Goal: Navigation & Orientation: Find specific page/section

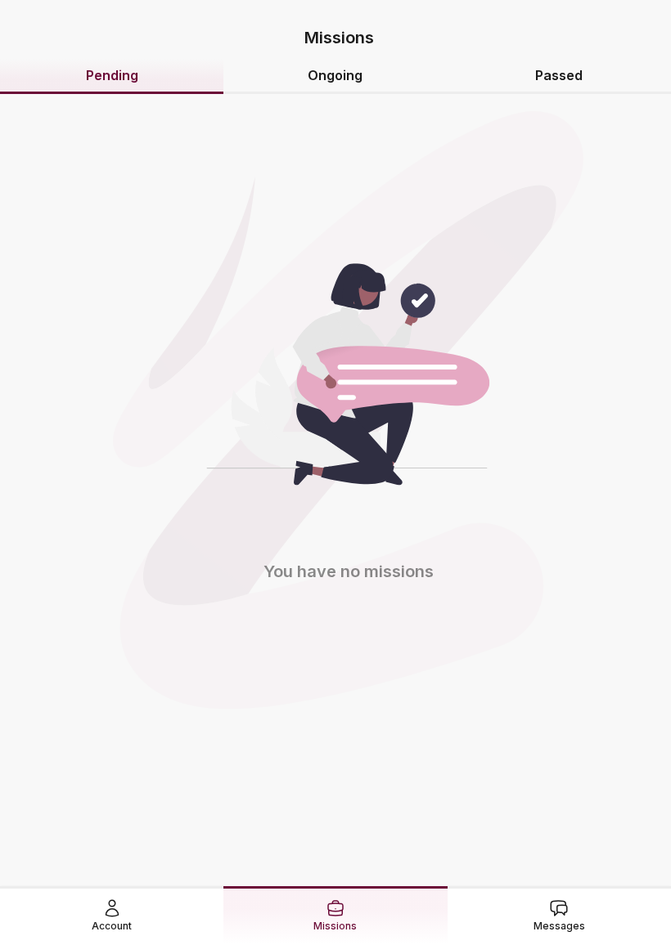
click at [112, 903] on icon at bounding box center [112, 909] width 20 height 20
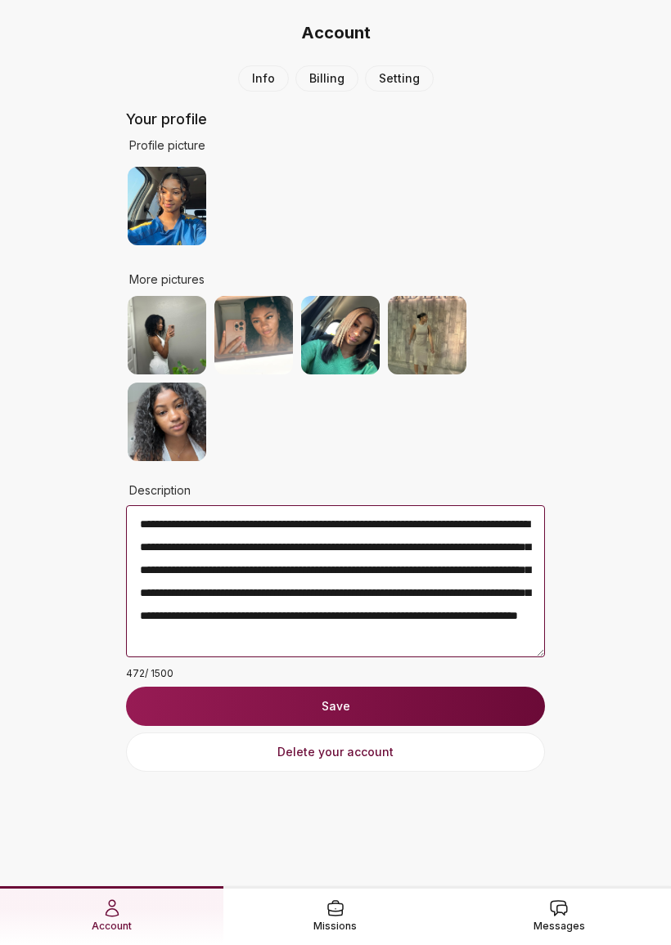
click at [164, 703] on button "Save" at bounding box center [335, 706] width 419 height 39
click at [527, 909] on link "Messages" at bounding box center [558, 915] width 223 height 58
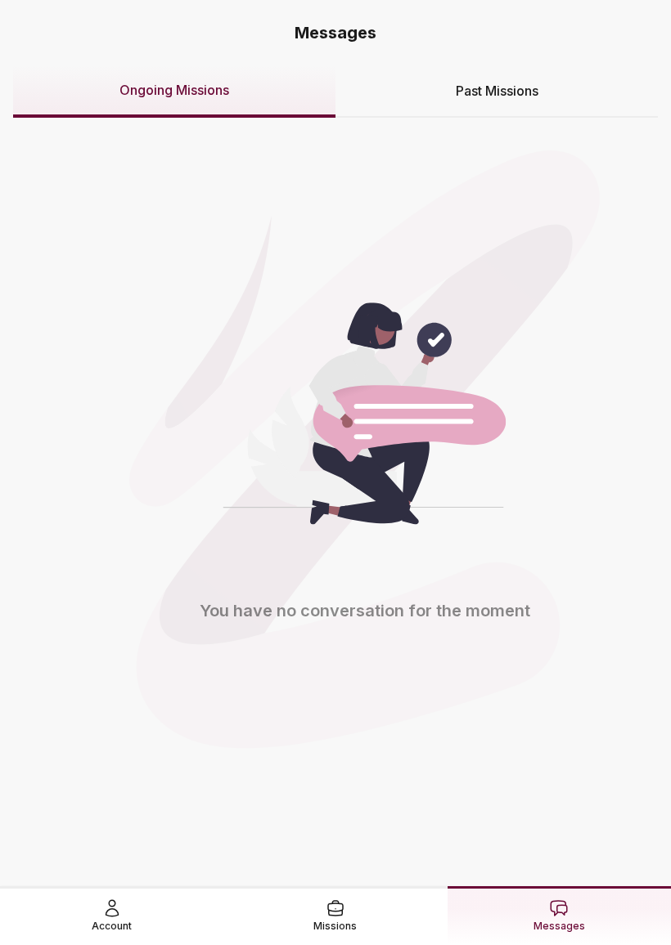
click at [400, 92] on div "Past Missions" at bounding box center [496, 91] width 322 height 52
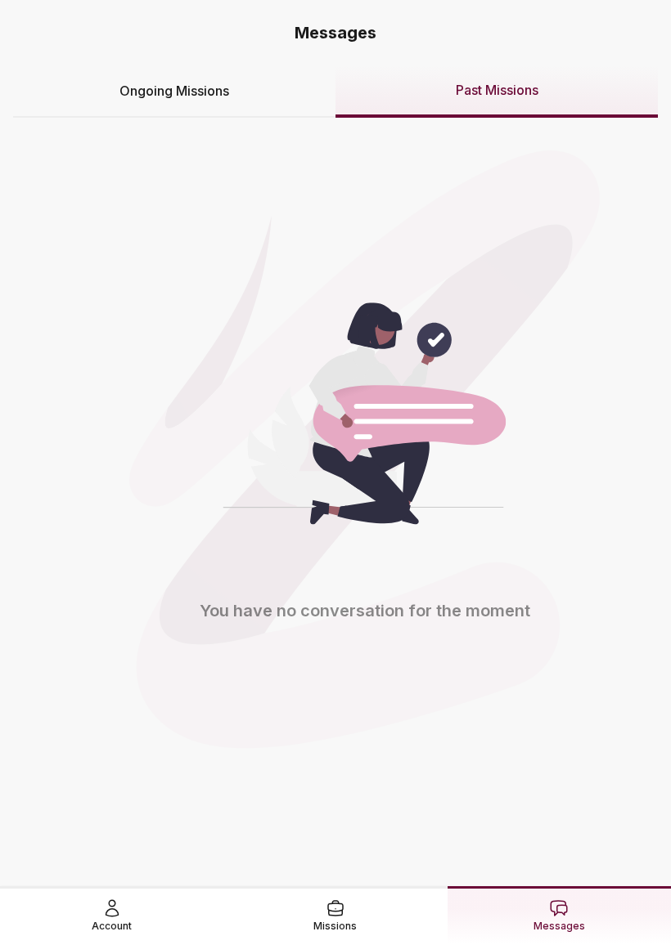
click at [333, 918] on span "Missions" at bounding box center [334, 926] width 43 height 16
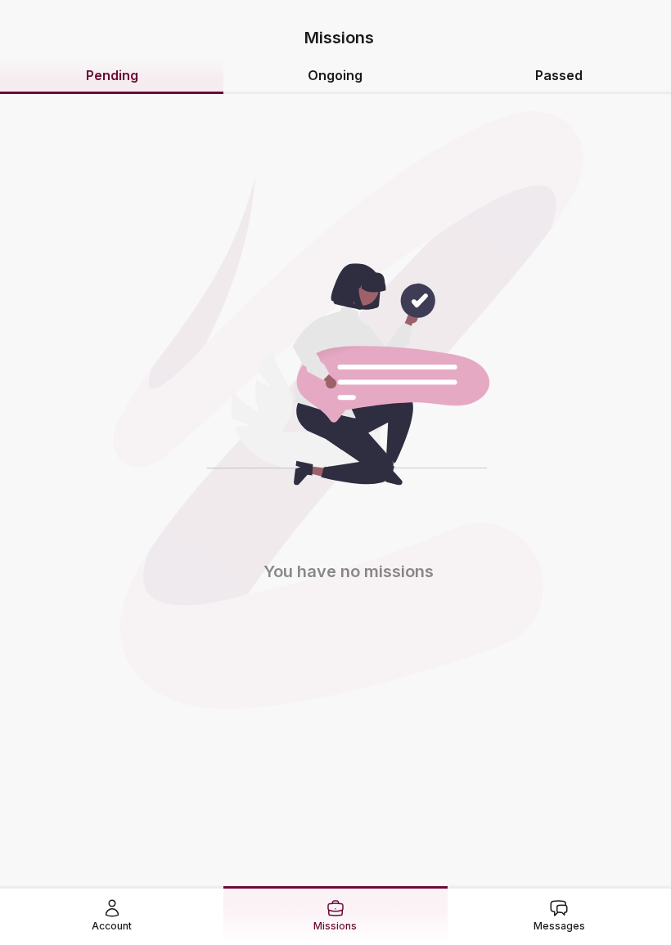
click at [325, 78] on link "Ongoing" at bounding box center [334, 76] width 223 height 35
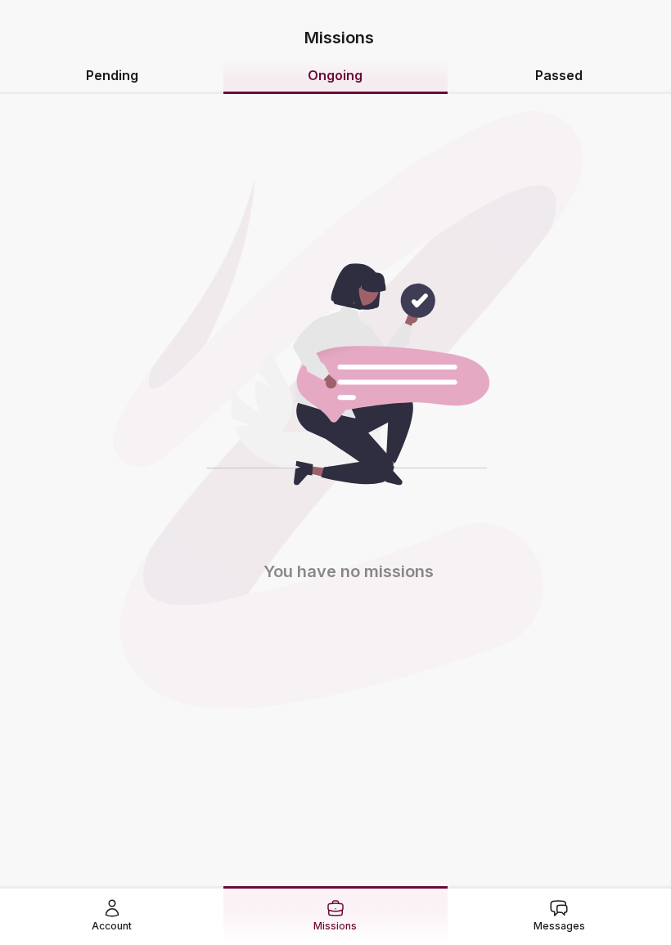
click at [545, 80] on link "Passed" at bounding box center [558, 76] width 223 height 35
